Goal: Information Seeking & Learning: Check status

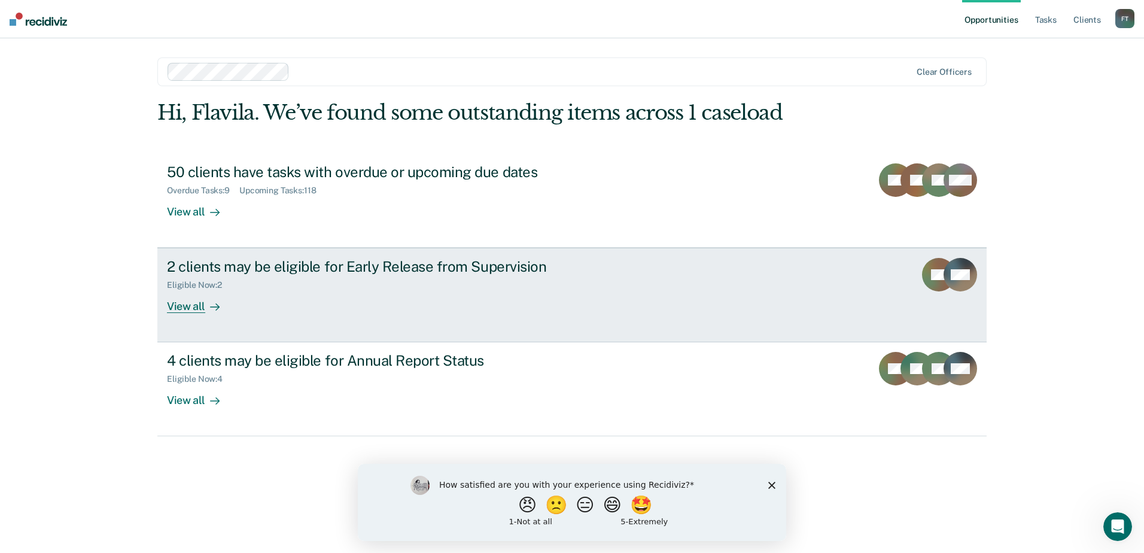
click at [200, 312] on div "View all" at bounding box center [200, 301] width 67 height 23
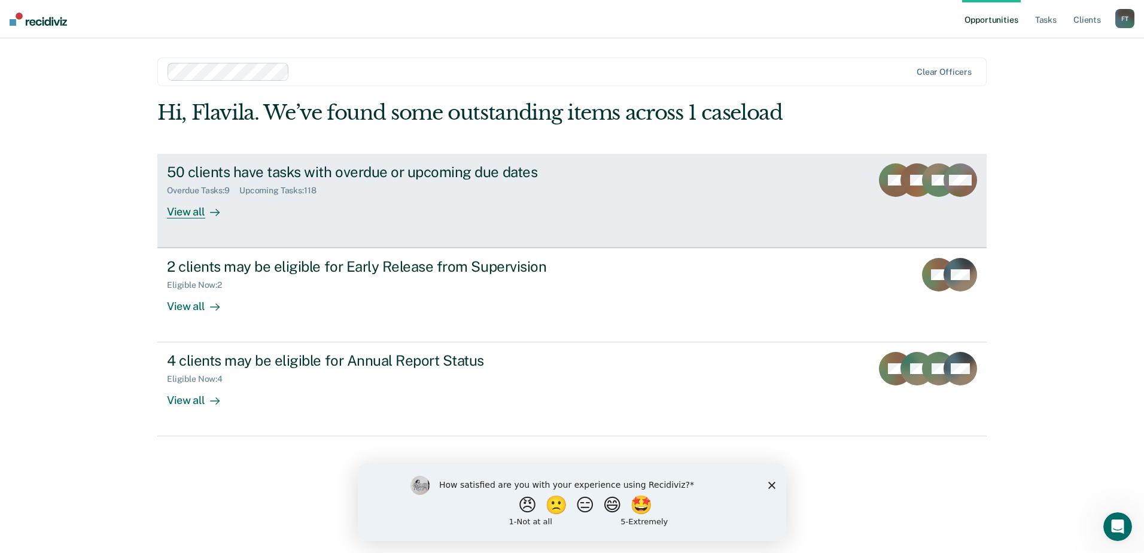
click at [181, 209] on div "View all" at bounding box center [200, 206] width 67 height 23
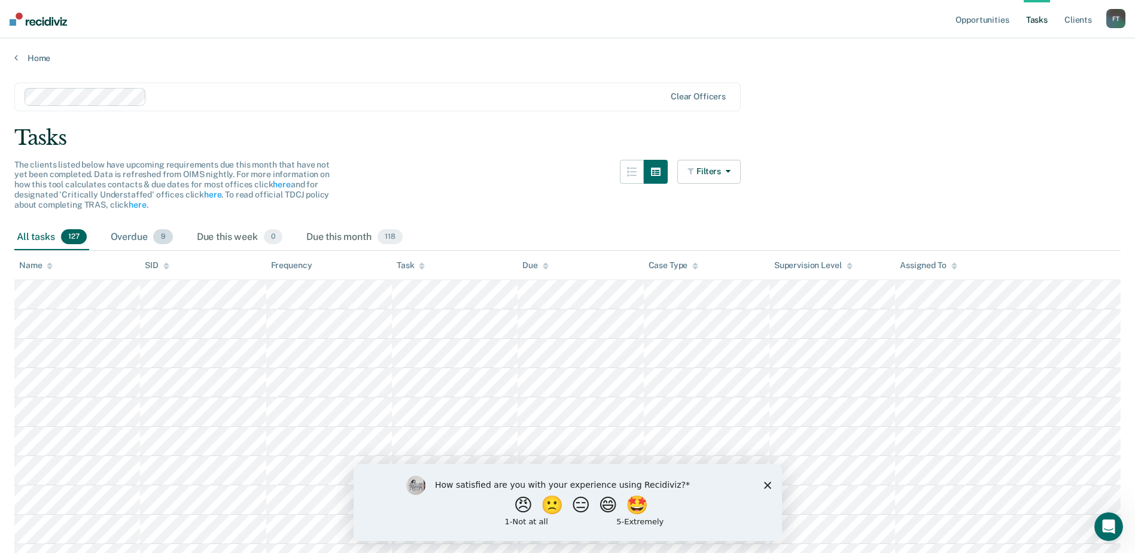
click at [131, 236] on div "Overdue 9" at bounding box center [141, 237] width 67 height 26
click at [21, 236] on div "All tasks 127" at bounding box center [51, 237] width 75 height 26
click at [108, 239] on div "Overdue 9" at bounding box center [141, 237] width 67 height 26
click at [16, 54] on icon at bounding box center [16, 58] width 4 height 10
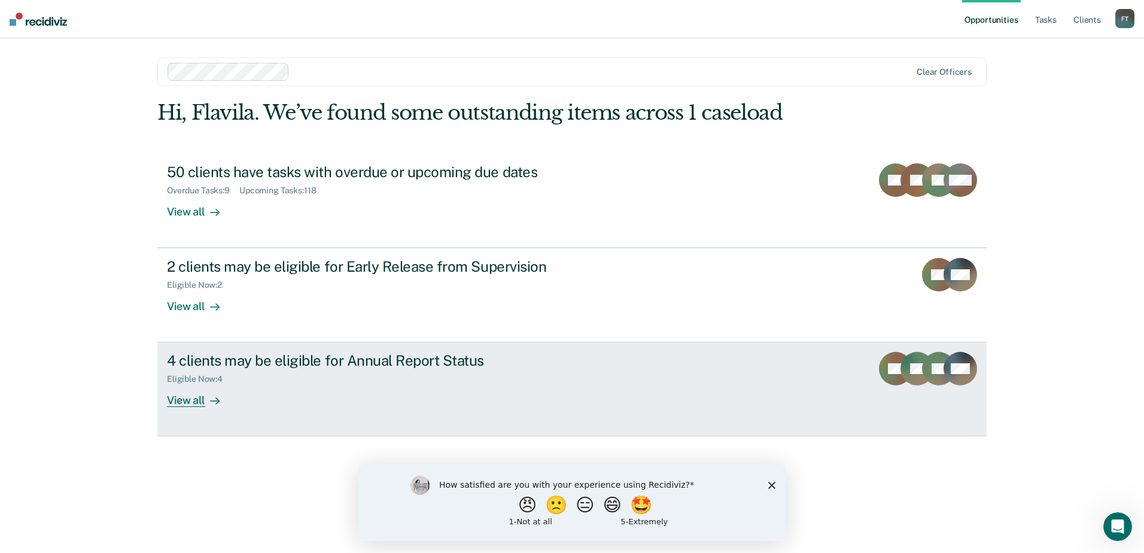
click at [206, 408] on link "4 clients may be eligible for Annual Report Status Eligible Now : 4 View all RC…" at bounding box center [571, 389] width 829 height 94
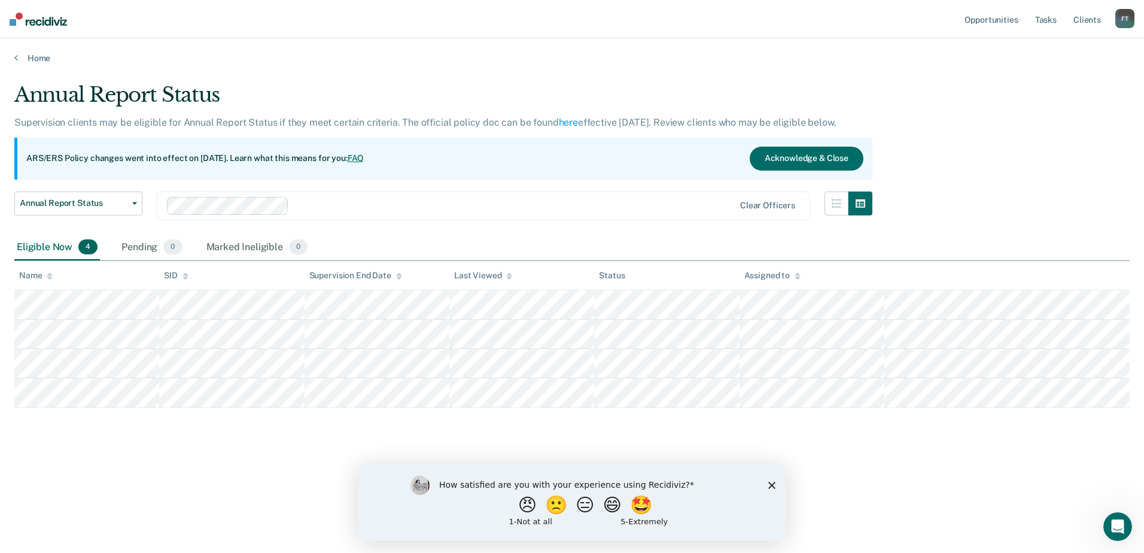
click at [148, 450] on div "Annual Report Status Supervision clients may be eligible for Annual Report Stat…" at bounding box center [571, 273] width 1115 height 381
click at [452, 67] on main "Annual Report Status Supervision clients may be eligible for Annual Report Stat…" at bounding box center [572, 306] width 1144 height 486
